Goal: Navigation & Orientation: Find specific page/section

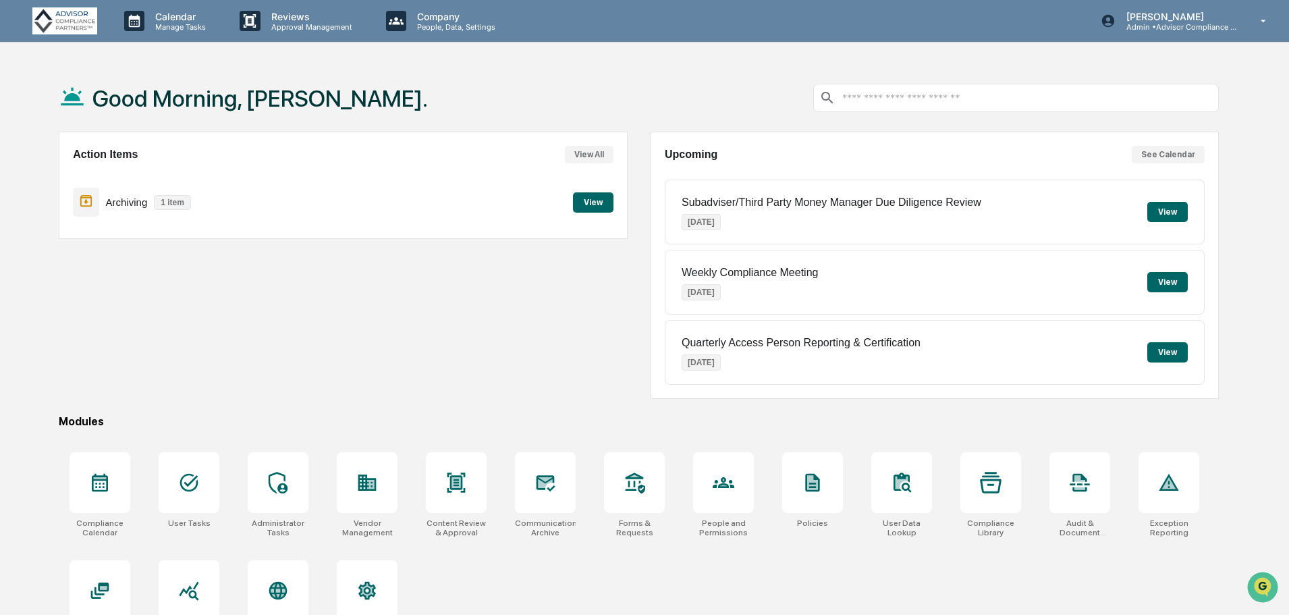
click at [603, 208] on button "View" at bounding box center [593, 202] width 41 height 20
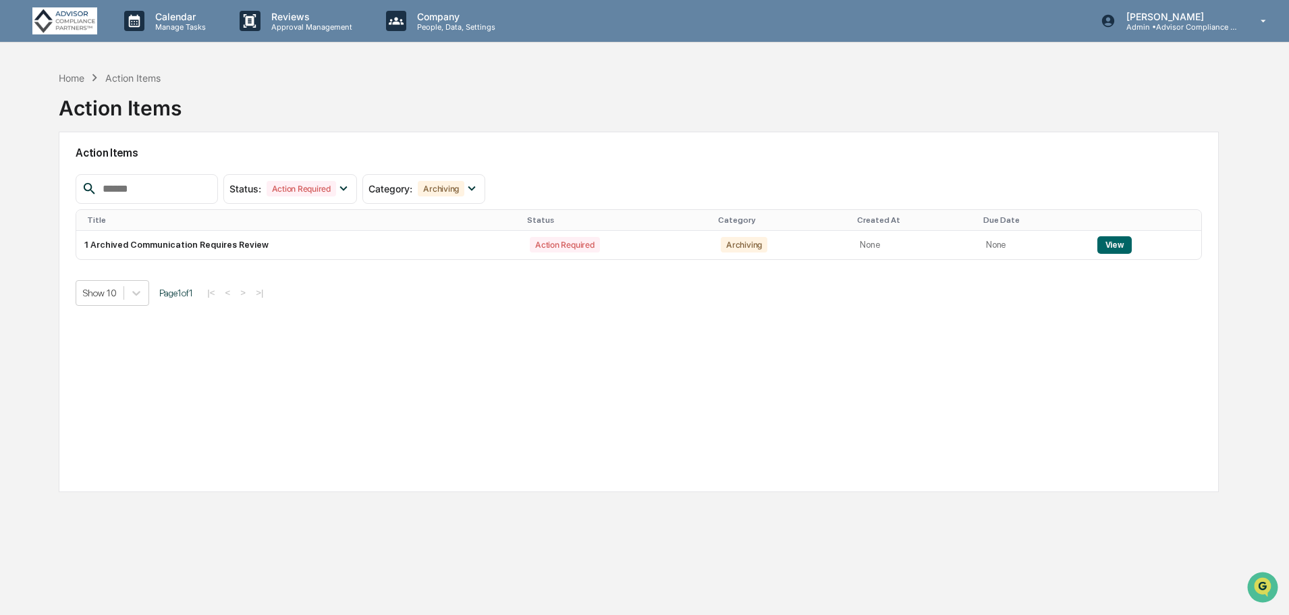
click at [1106, 239] on button "View" at bounding box center [1115, 245] width 34 height 18
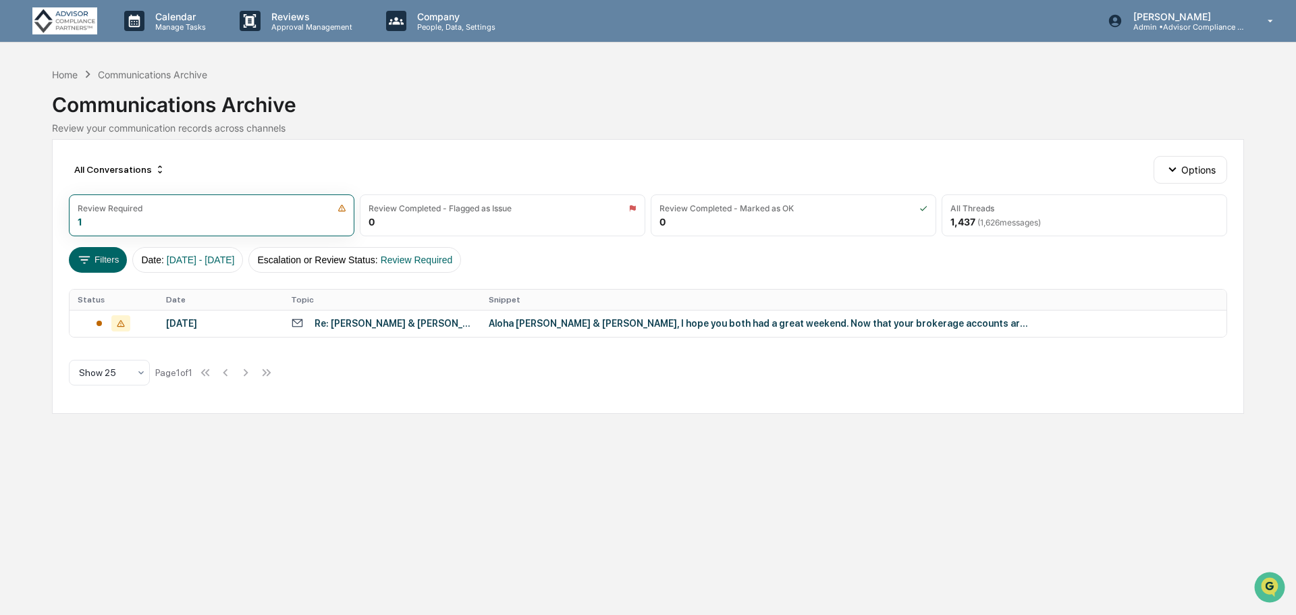
click at [626, 327] on div "Aloha Sadie & Chad, I hope you both had a great weekend. Now that your brokerag…" at bounding box center [759, 323] width 540 height 11
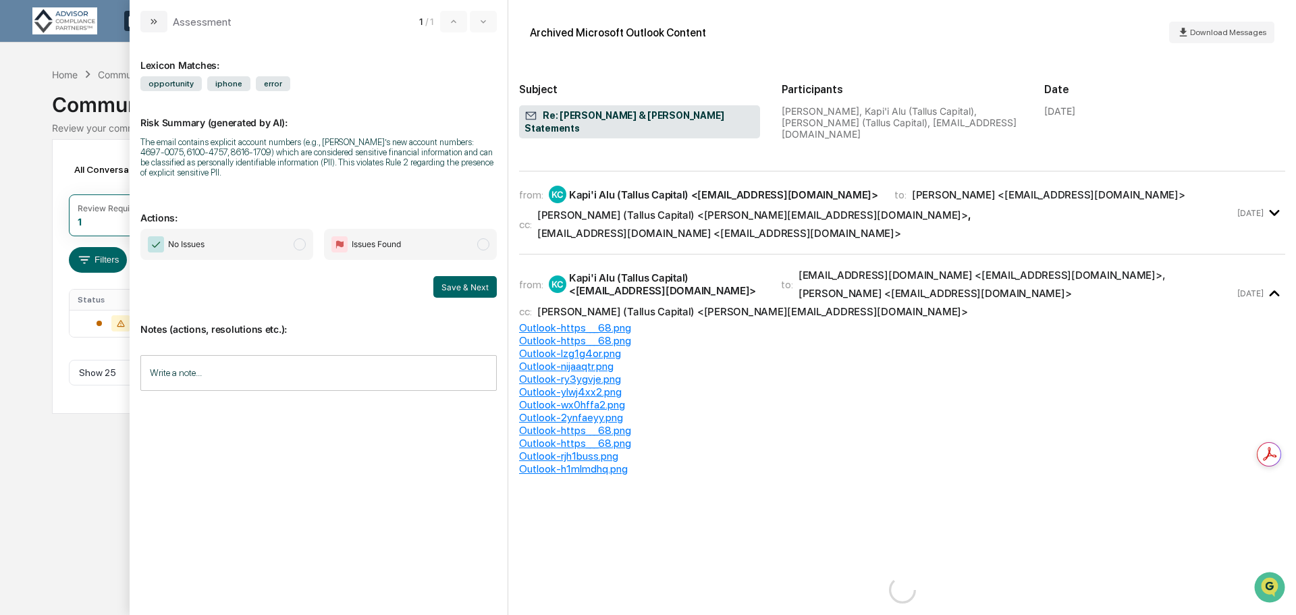
scroll to position [3443, 0]
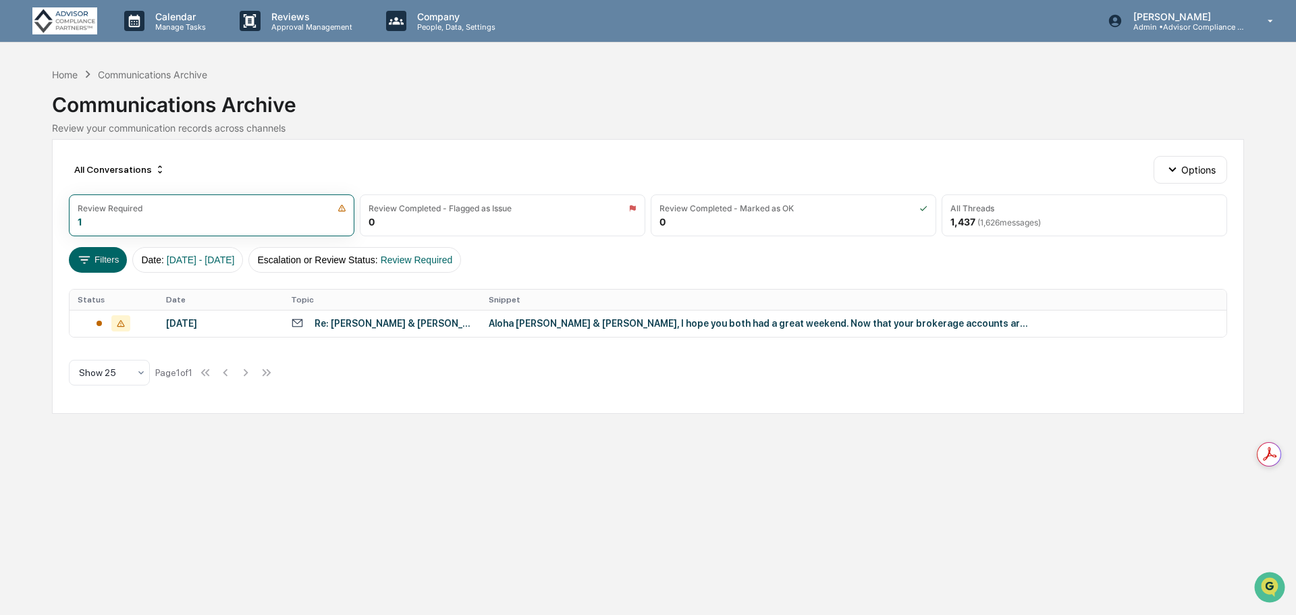
click at [50, 471] on div "Calendar Manage Tasks Reviews Approval Management Company People, Data, Setting…" at bounding box center [648, 307] width 1296 height 615
click at [529, 323] on div "Aloha Sadie & Chad, I hope you both had a great weekend. Now that your brokerag…" at bounding box center [759, 323] width 540 height 11
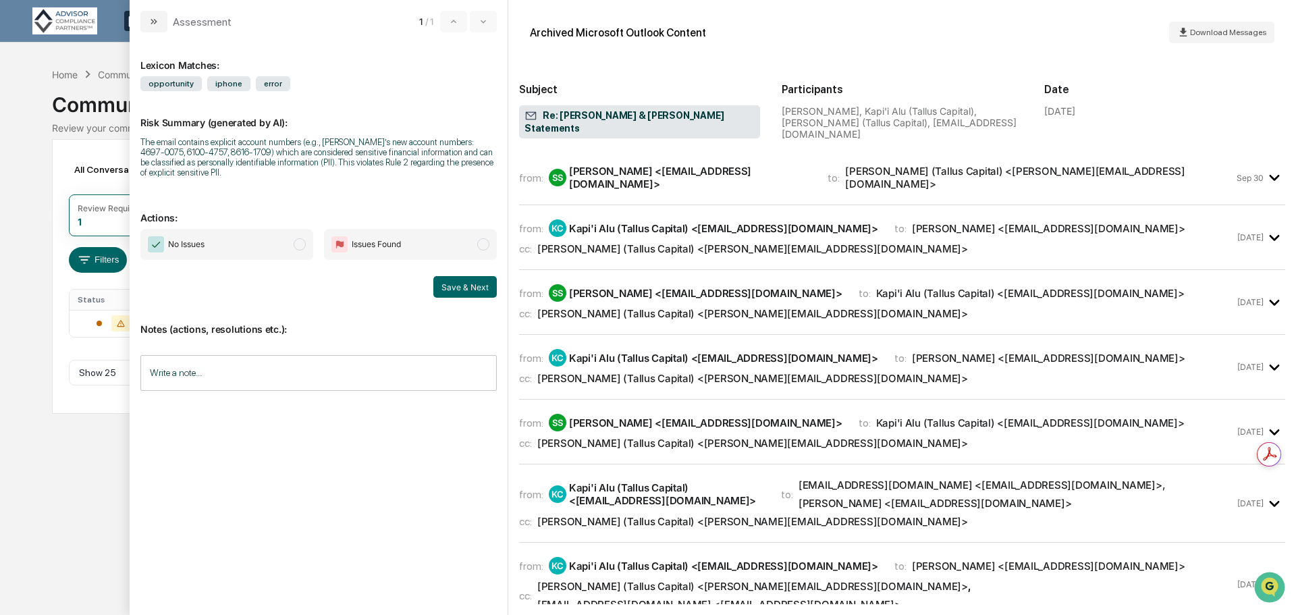
click at [58, 485] on div "Calendar Manage Tasks Reviews Approval Management Company People, Data, Setting…" at bounding box center [648, 307] width 1296 height 615
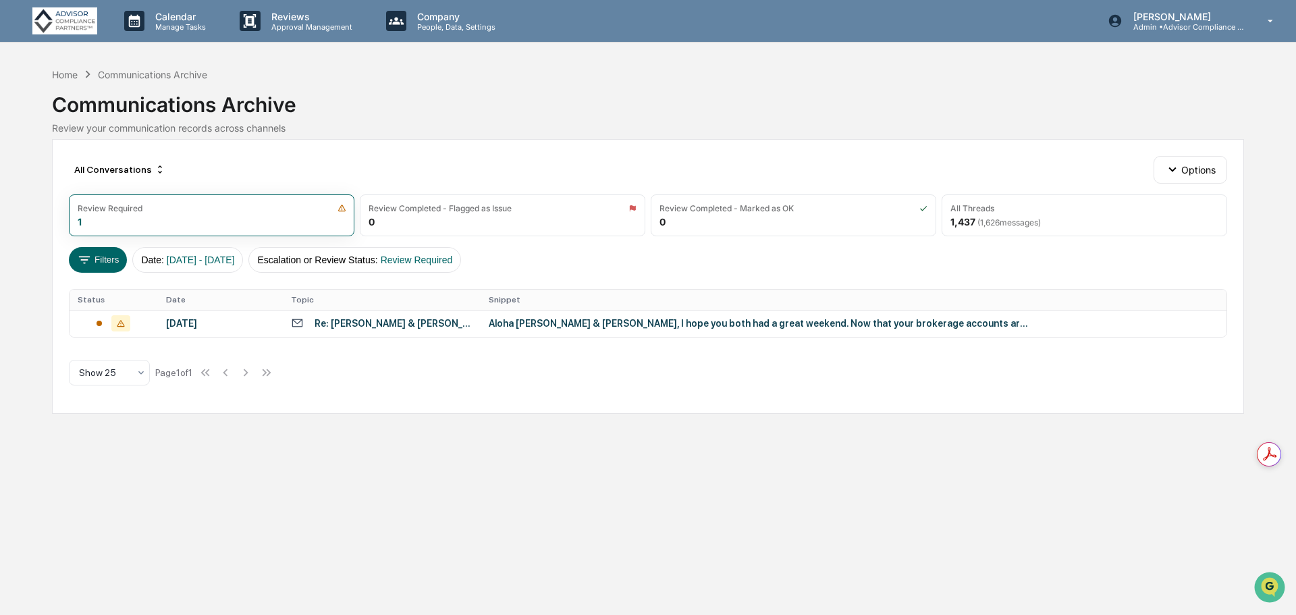
click at [64, 73] on div "Home" at bounding box center [65, 74] width 26 height 11
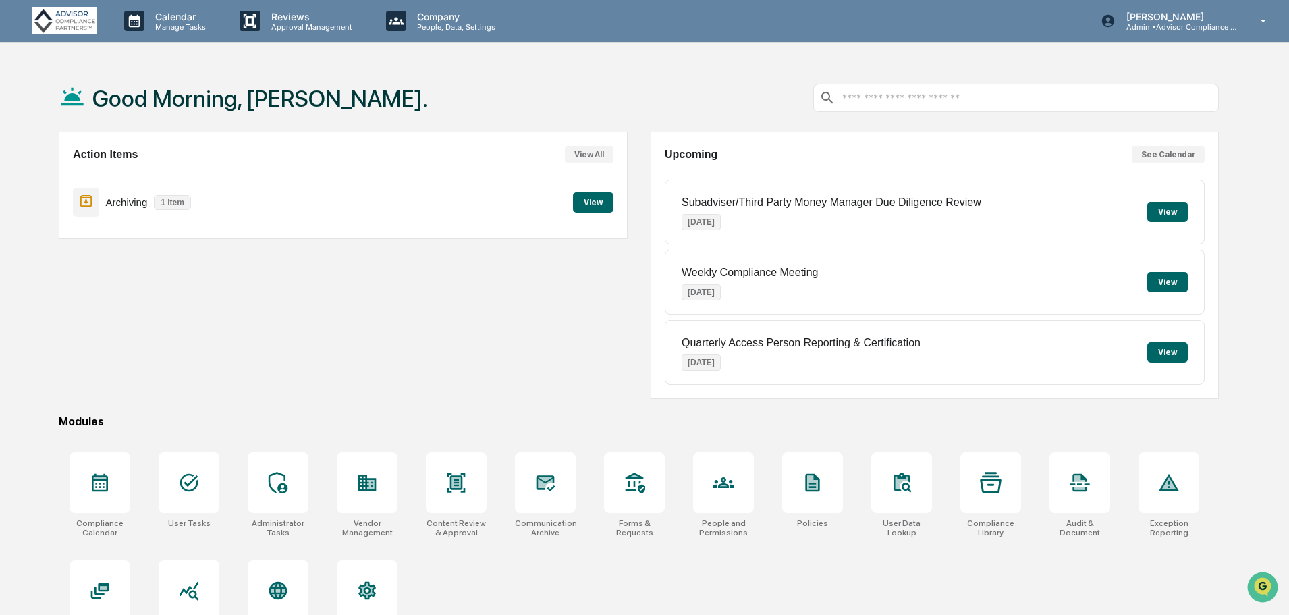
click at [1219, 30] on p "Admin • Advisor Compliance Partners" at bounding box center [1179, 26] width 126 height 9
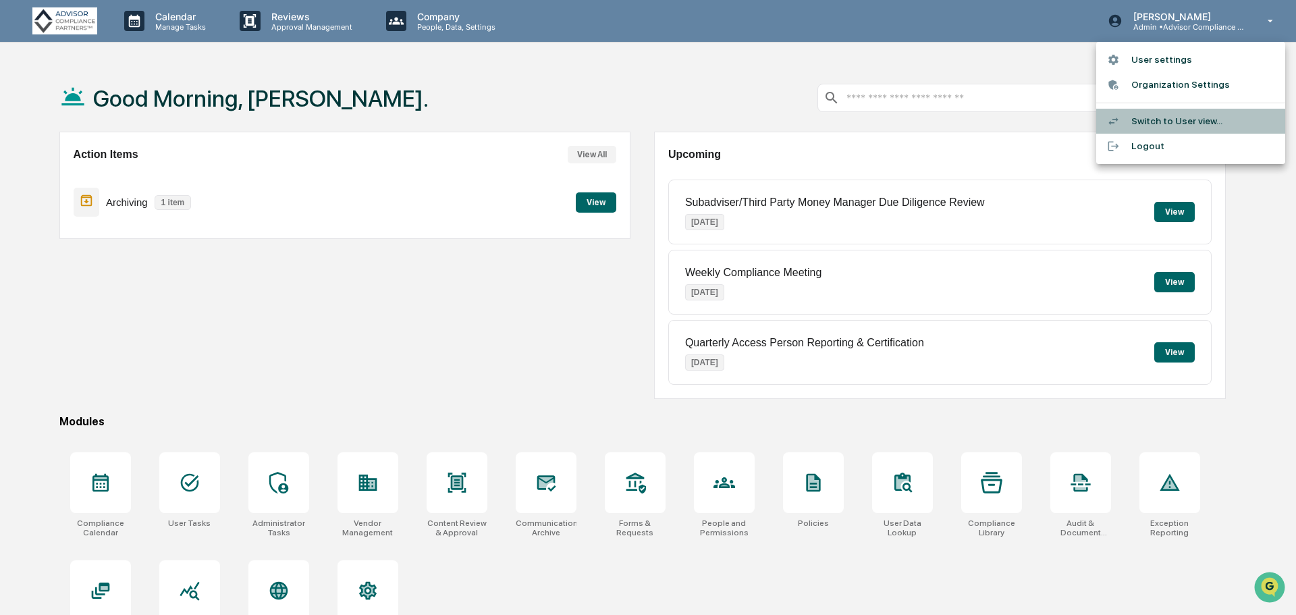
click at [1167, 119] on li "Switch to User view..." at bounding box center [1190, 121] width 189 height 25
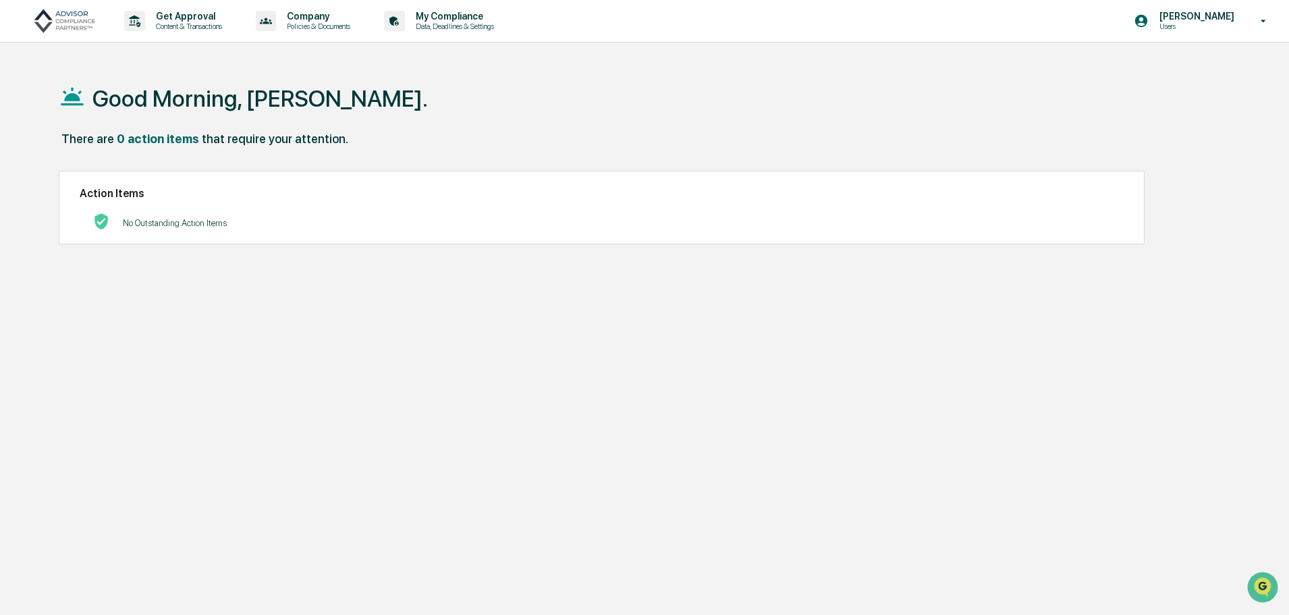
click at [1220, 22] on p "Users" at bounding box center [1195, 26] width 92 height 9
click at [1181, 63] on li "Switch to Admin view..." at bounding box center [1190, 68] width 189 height 25
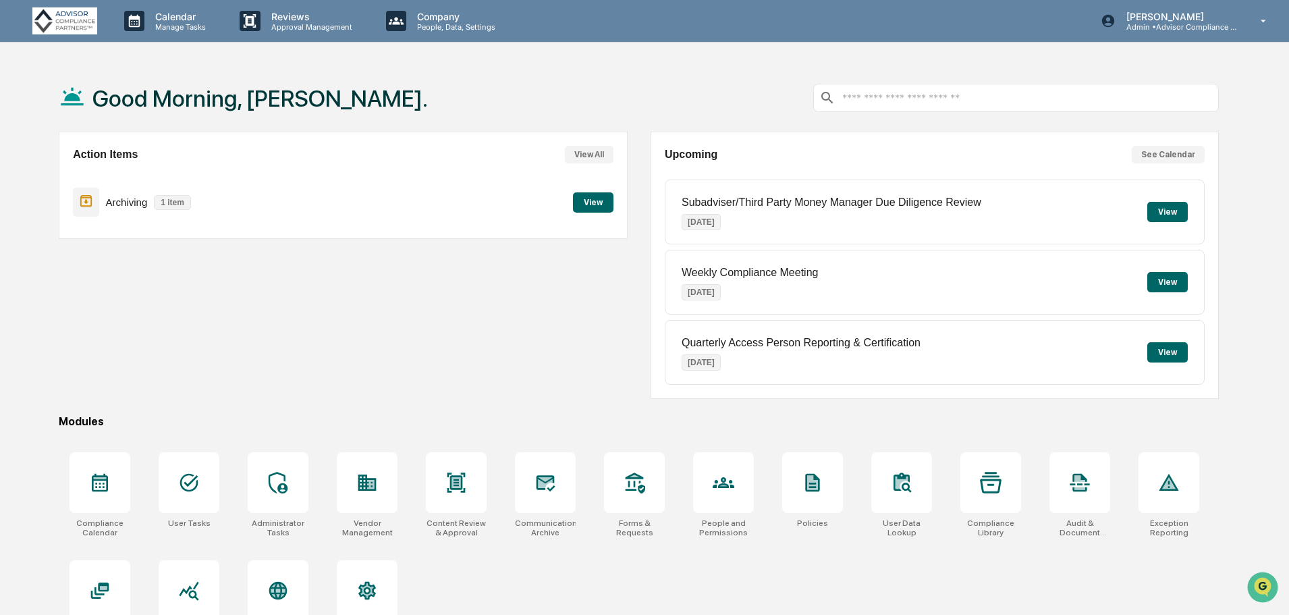
click at [439, 21] on p "Company" at bounding box center [454, 16] width 96 height 11
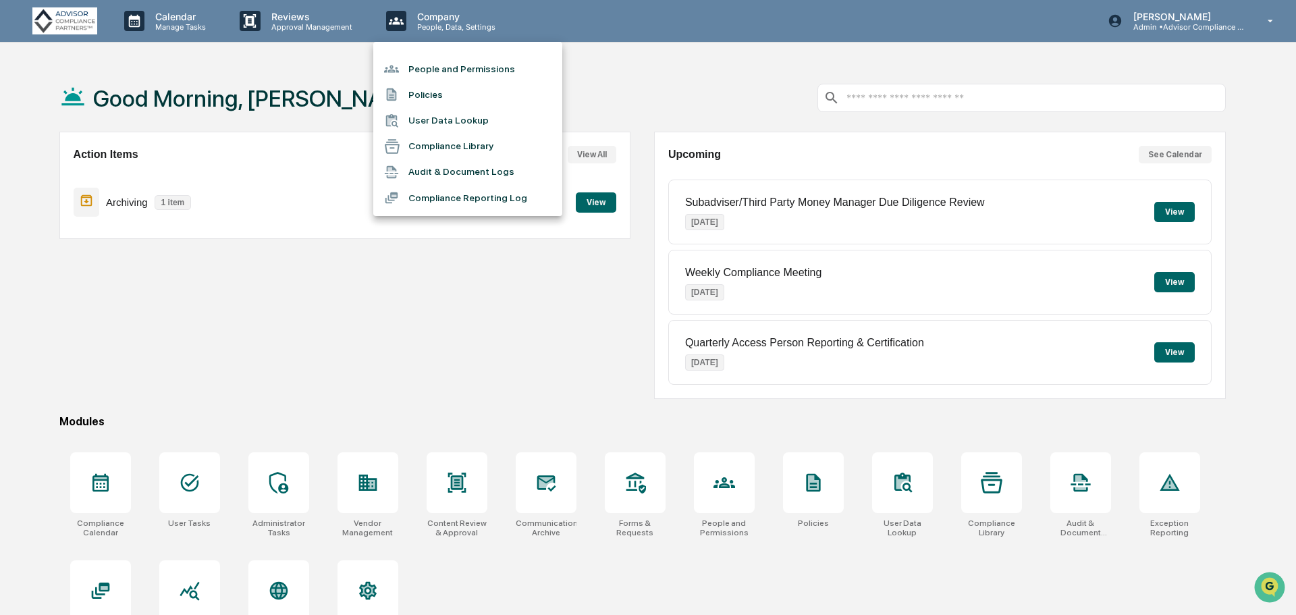
click at [462, 66] on li "People and Permissions" at bounding box center [467, 69] width 189 height 26
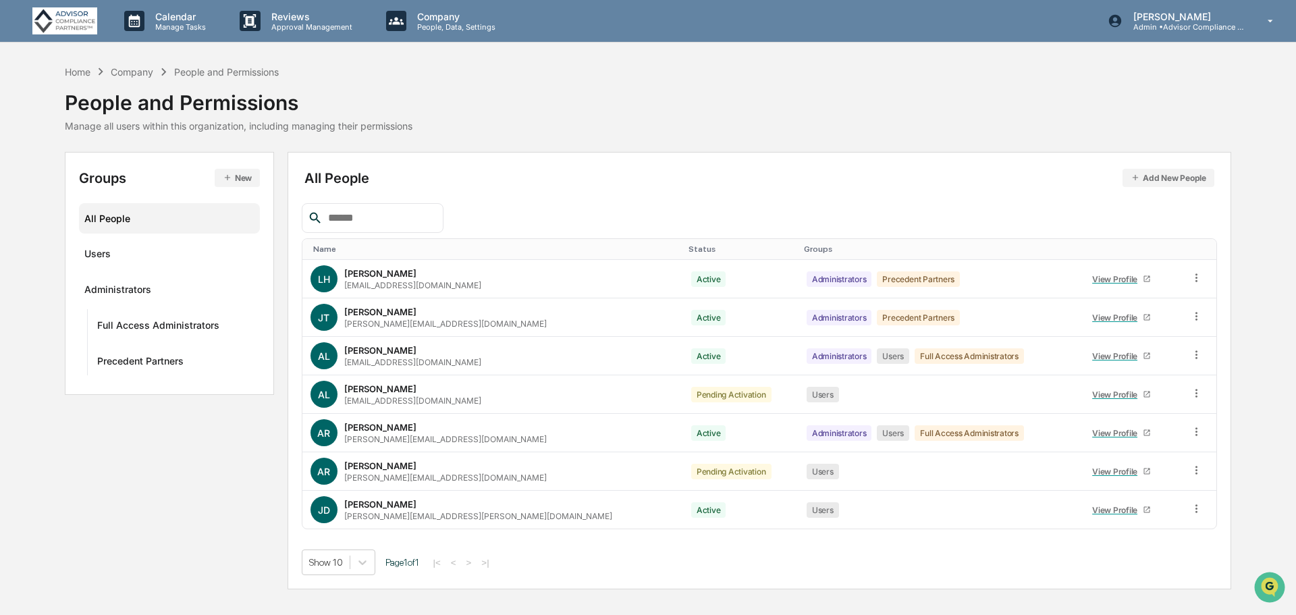
click at [78, 70] on div "Home" at bounding box center [78, 71] width 26 height 11
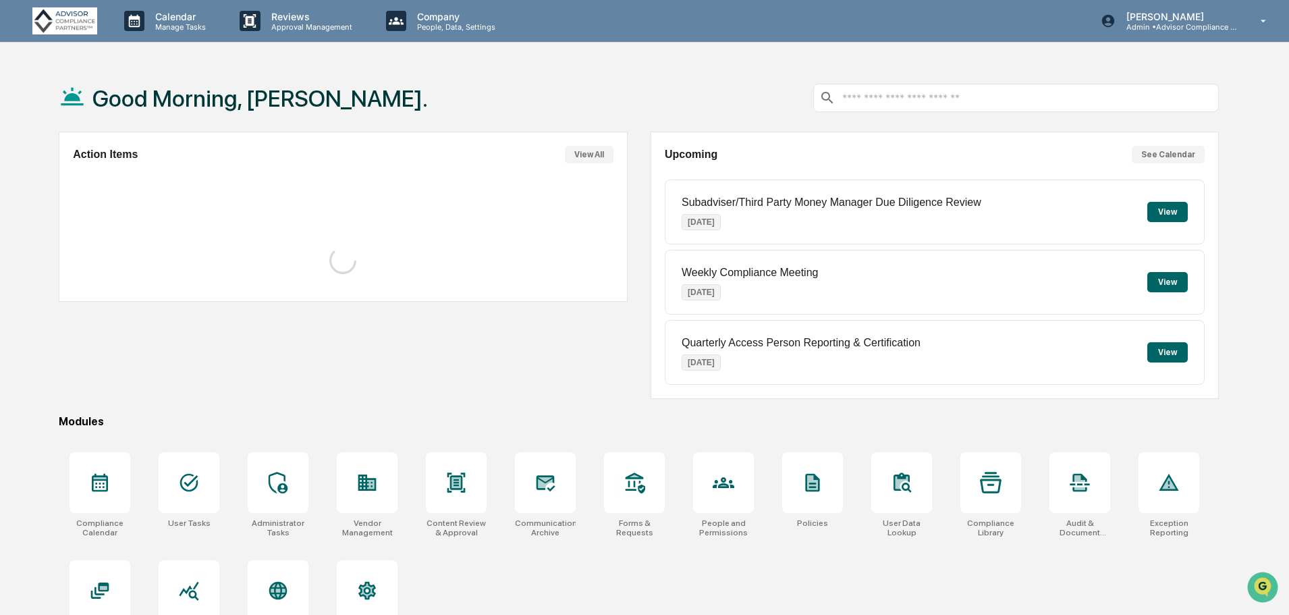
click at [316, 25] on p "Approval Management" at bounding box center [310, 26] width 99 height 9
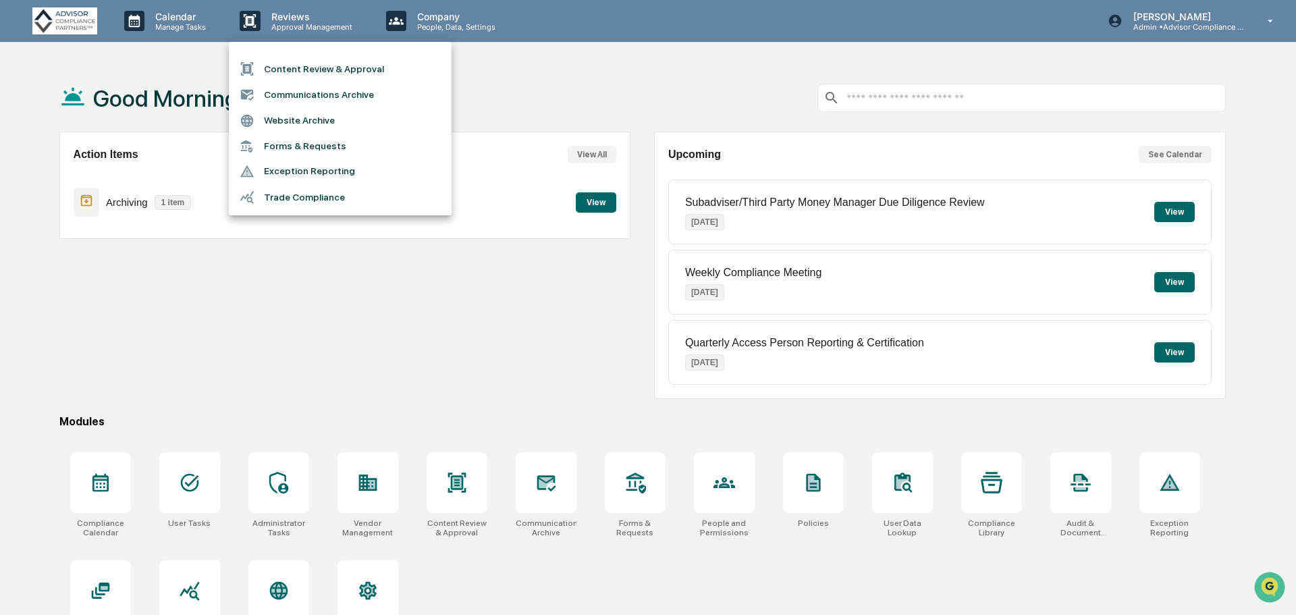
click at [171, 18] on div at bounding box center [648, 307] width 1296 height 615
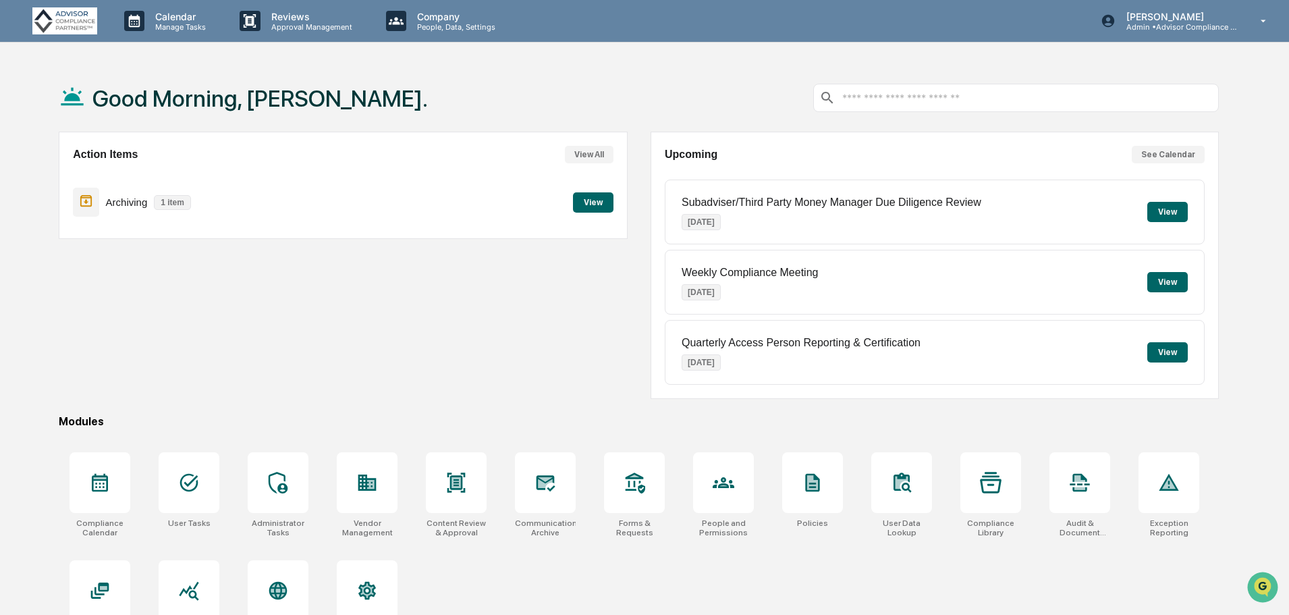
click at [171, 18] on p "Calendar" at bounding box center [178, 16] width 68 height 11
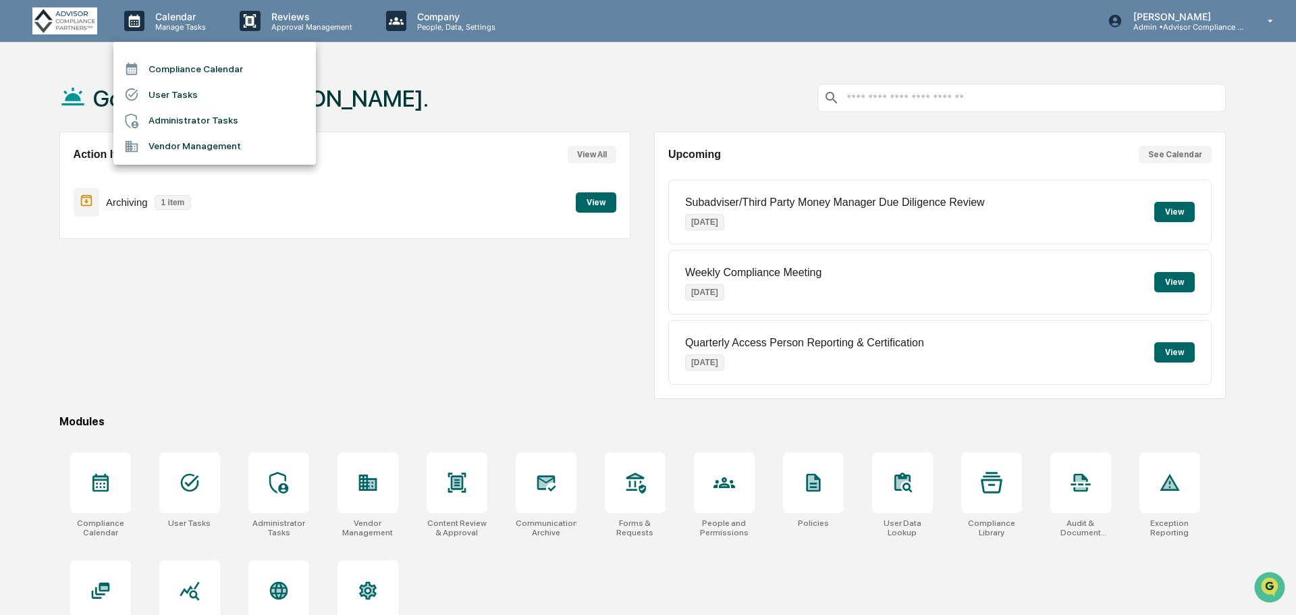
click at [506, 334] on div at bounding box center [648, 307] width 1296 height 615
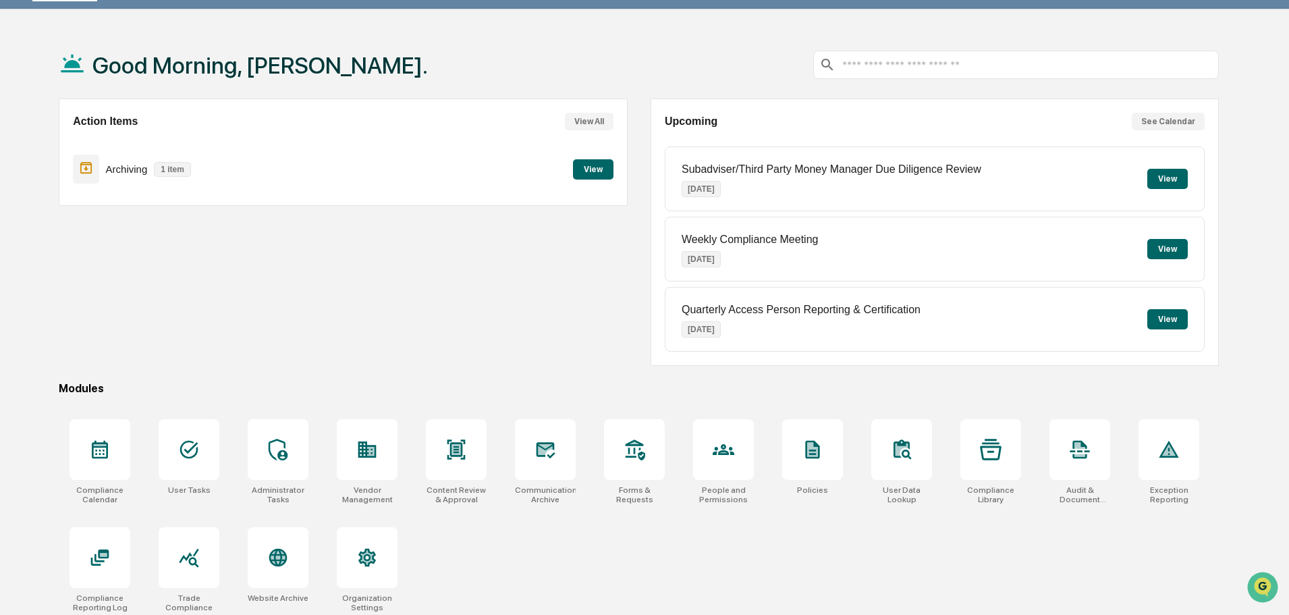
scroll to position [64, 0]
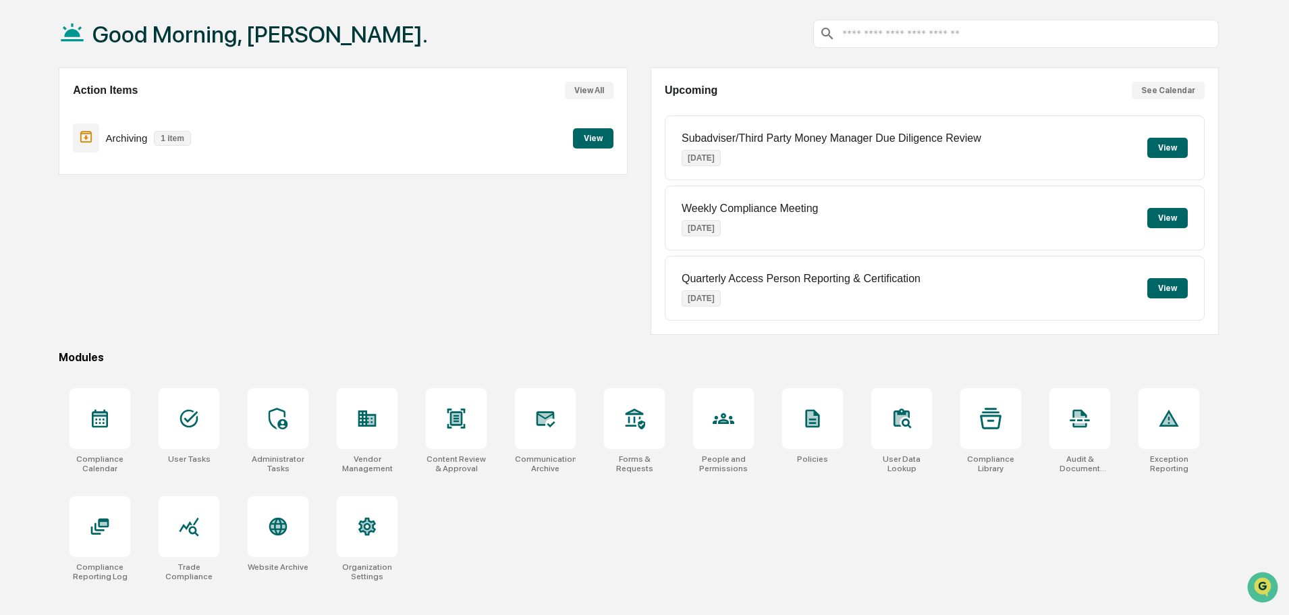
click at [201, 427] on div at bounding box center [189, 418] width 61 height 61
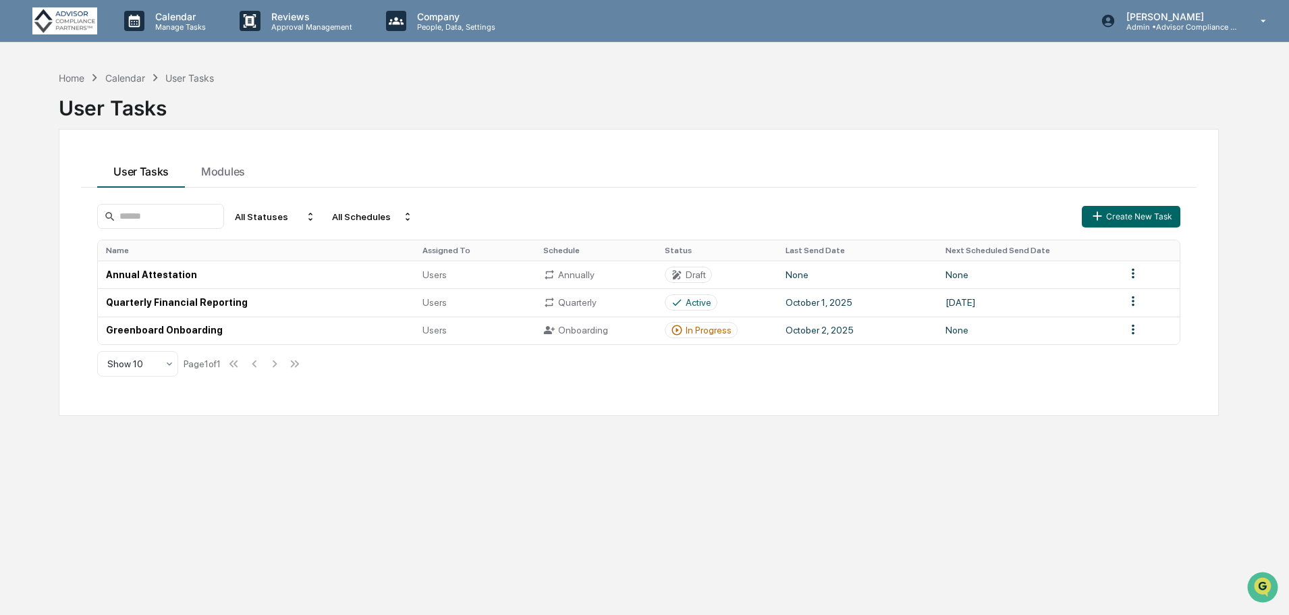
click at [913, 333] on td "October 2, 2025" at bounding box center [858, 331] width 160 height 28
